Goal: Register for event/course

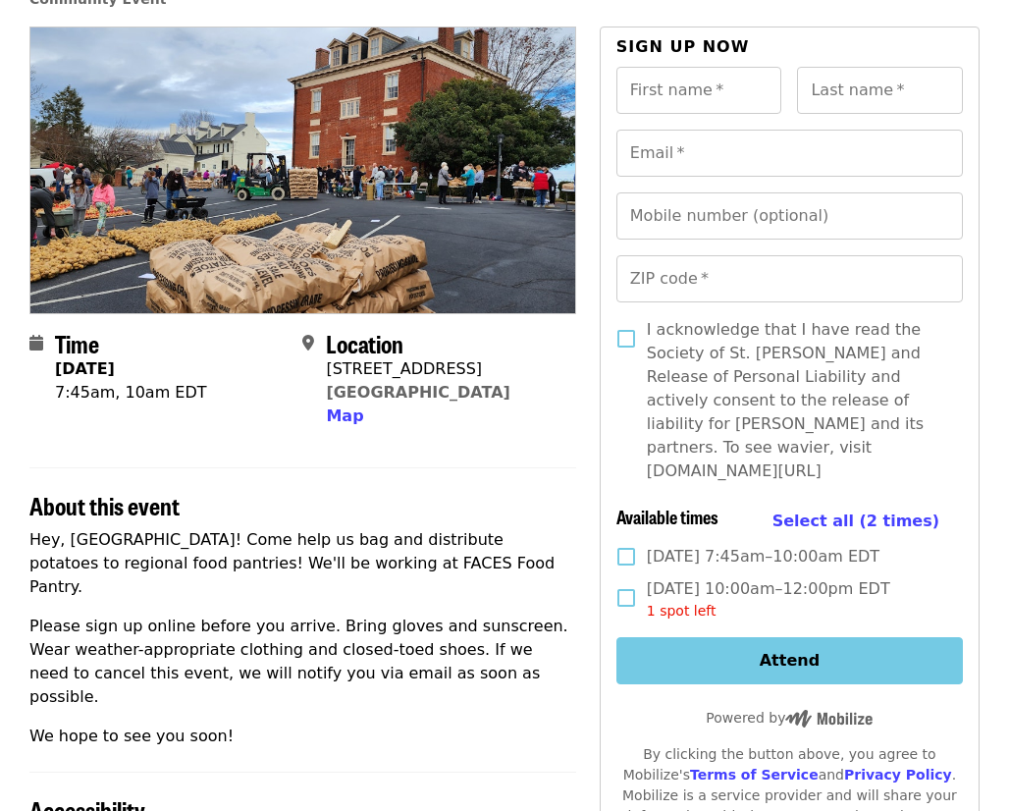
scroll to position [127, 0]
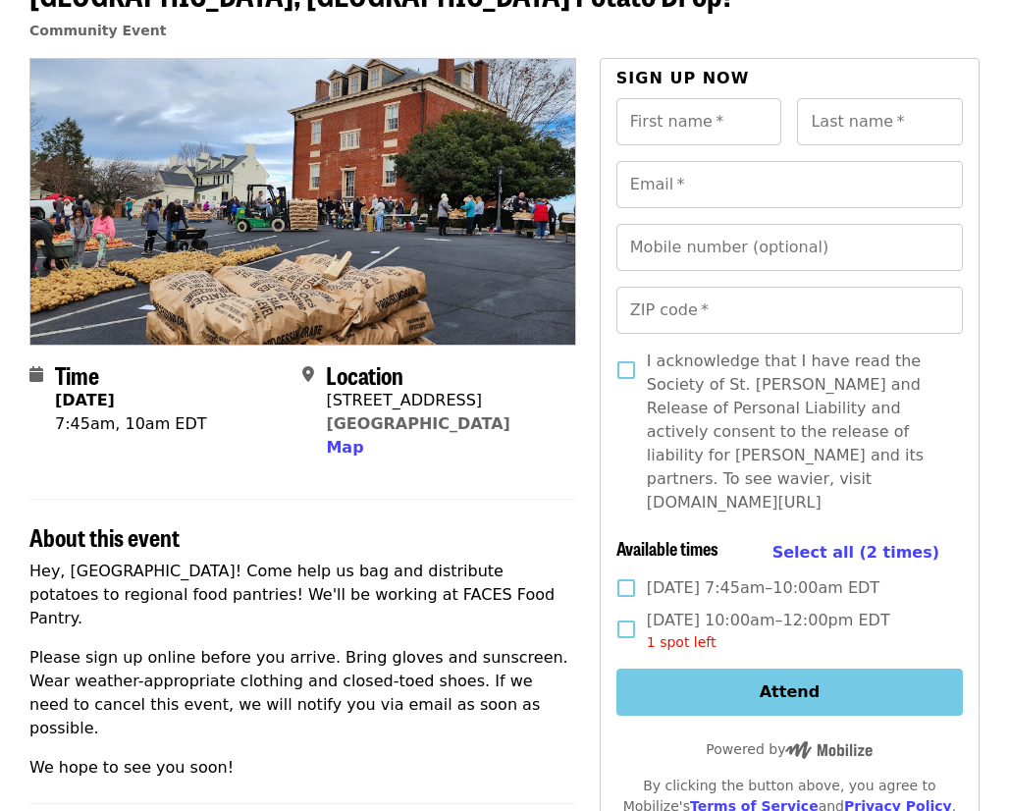
drag, startPoint x: 820, startPoint y: 476, endPoint x: 823, endPoint y: 503, distance: 26.7
click at [823, 503] on div "I acknowledge that I have read the Society of St. [PERSON_NAME] and Release of …" at bounding box center [790, 440] width 347 height 181
click at [823, 501] on div "I acknowledge that I have read the Society of St. [PERSON_NAME] and Release of …" at bounding box center [790, 440] width 347 height 181
click at [778, 478] on span "I acknowledge that I have read the Society of St. [PERSON_NAME] and Release of …" at bounding box center [797, 432] width 300 height 165
click at [778, 477] on span "I acknowledge that I have read the Society of St. [PERSON_NAME] and Release of …" at bounding box center [797, 432] width 300 height 165
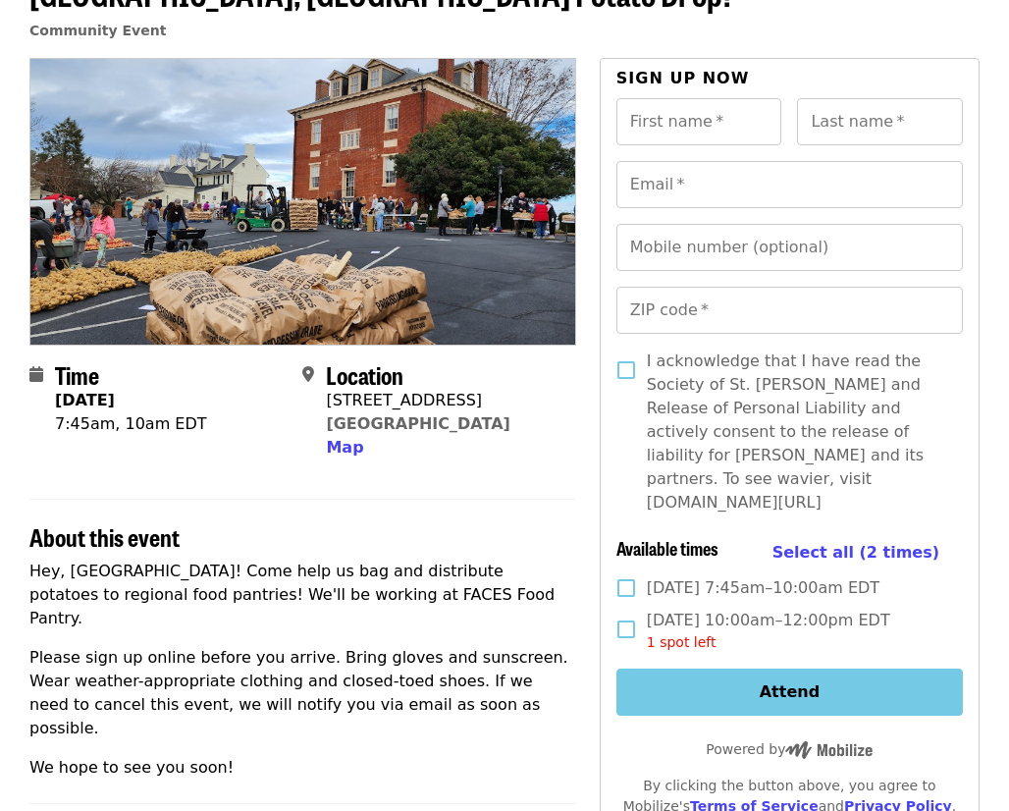
drag, startPoint x: 820, startPoint y: 477, endPoint x: 647, endPoint y: 473, distance: 172.9
click at [647, 473] on span "I acknowledge that I have read the Society of St. [PERSON_NAME] and Release of …" at bounding box center [797, 432] width 300 height 165
copy span "[DOMAIN_NAME][URL]"
click at [878, 499] on div "I acknowledge that I have read the Society of St. [PERSON_NAME] and Release of …" at bounding box center [790, 440] width 347 height 181
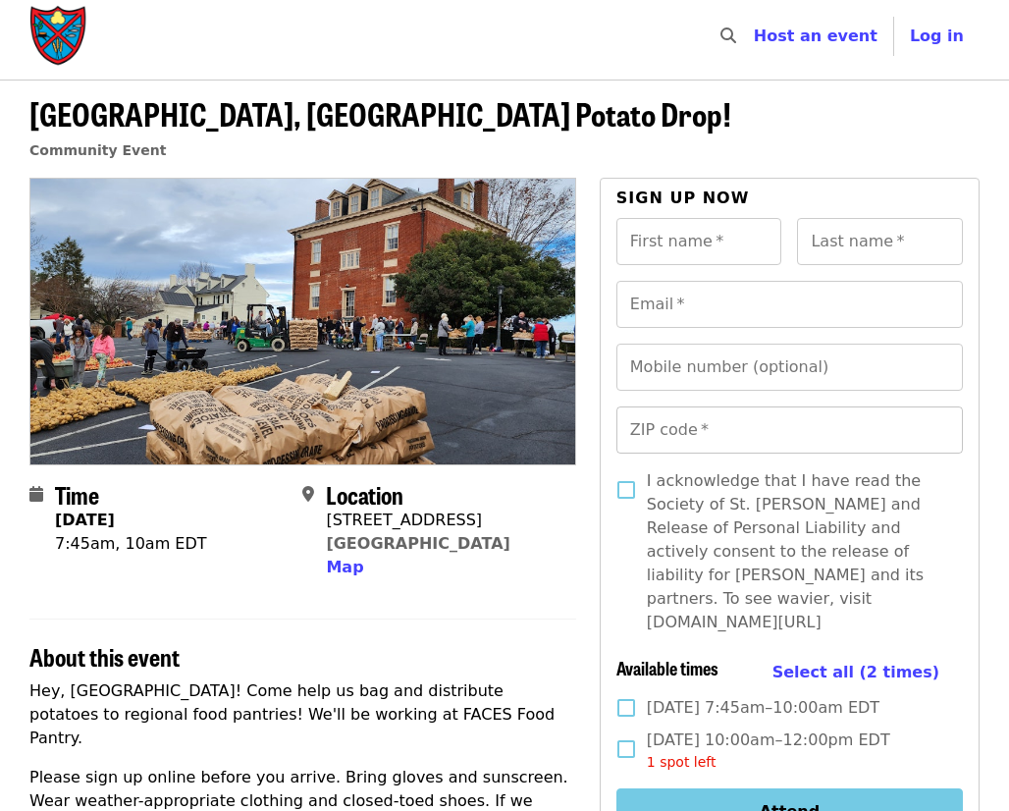
scroll to position [0, 0]
